Goal: Transaction & Acquisition: Purchase product/service

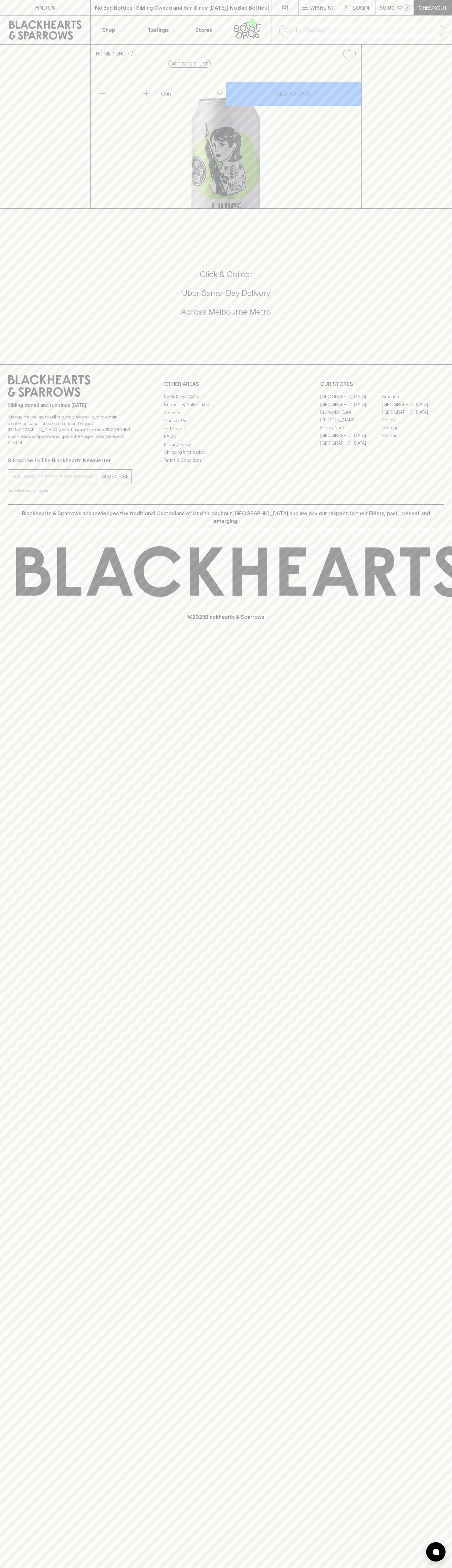
click at [342, 4] on link "Login" at bounding box center [356, 7] width 38 height 15
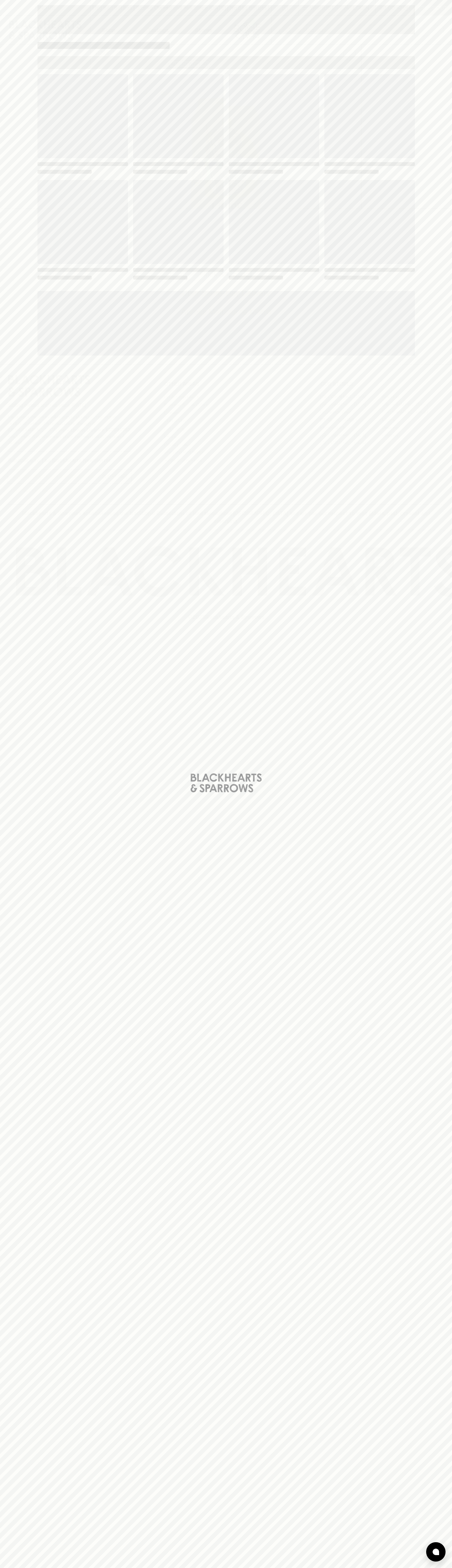
click at [447, 1066] on div "Loading" at bounding box center [226, 784] width 452 height 1568
click at [85, 1567] on html "FIND US | No Bad Bottles | Sibling Owned and Run Since [DATE] | No Bad Bottles …" at bounding box center [226, 784] width 452 height 1568
click at [30, 1228] on div "Loading" at bounding box center [226, 784] width 452 height 1568
